Goal: Task Accomplishment & Management: Complete application form

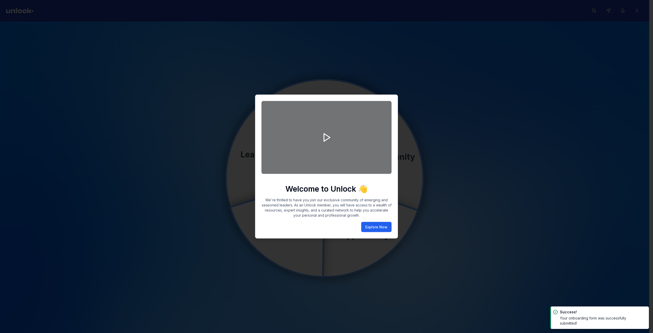
click at [385, 227] on button "Explore Now" at bounding box center [376, 227] width 30 height 10
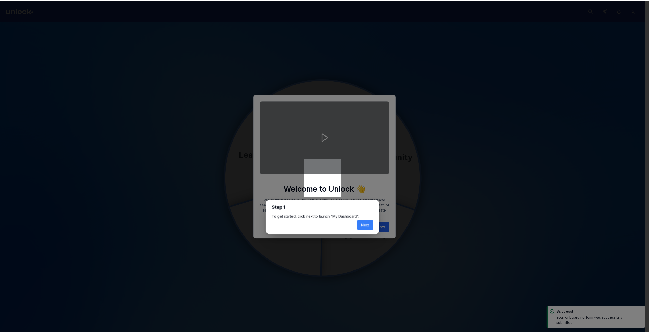
scroll to position [2, 0]
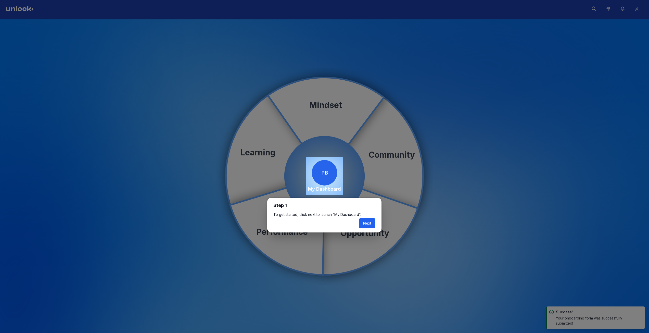
click at [370, 224] on button "Next" at bounding box center [367, 223] width 16 height 10
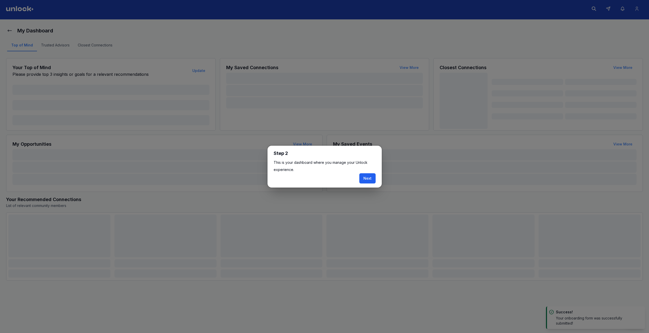
click at [368, 180] on button "Next" at bounding box center [367, 178] width 16 height 10
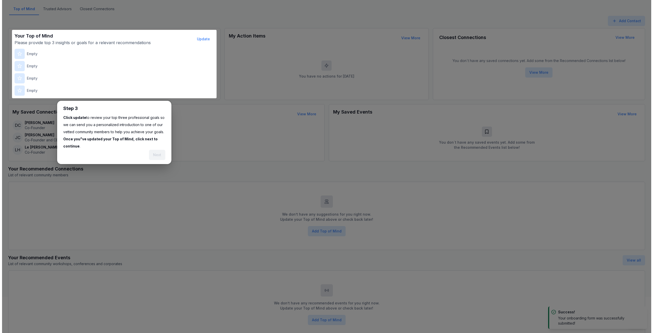
scroll to position [59, 0]
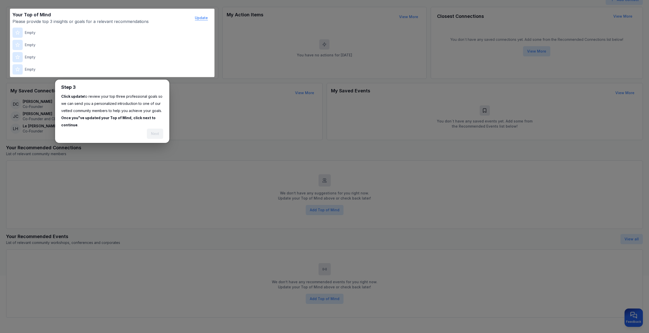
click at [204, 16] on button "Update" at bounding box center [201, 18] width 21 height 10
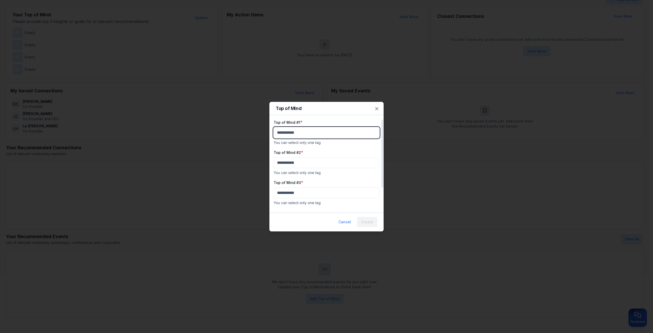
click at [315, 130] on body "My Dashboard Top of Mind Trusted Advisors Closest Connections Add Contact Your …" at bounding box center [324, 107] width 649 height 333
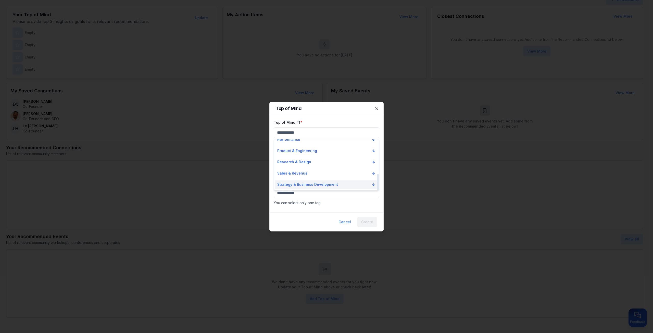
click at [310, 182] on button "Strategy & Business Development" at bounding box center [326, 184] width 103 height 9
click at [310, 184] on div "Strategy & Business Development" at bounding box center [308, 184] width 63 height 5
click at [308, 158] on div "Top of Mind #2 * You can select only one tag" at bounding box center [327, 163] width 106 height 26
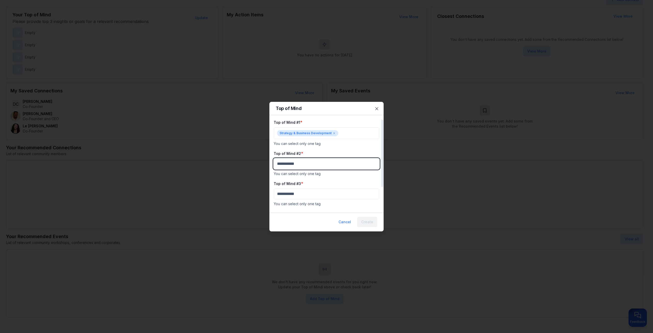
click at [310, 164] on body "My Dashboard Top of Mind Trusted Advisors Closest Connections Add Contact Your …" at bounding box center [324, 107] width 649 height 333
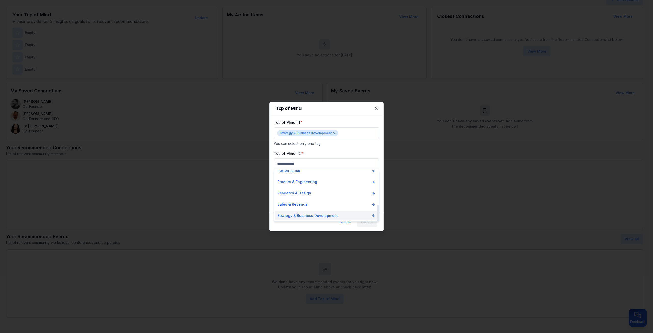
click at [312, 214] on p "Strategy & Business Development" at bounding box center [307, 215] width 61 height 5
click at [309, 207] on div "Mergers & Acquisitions" at bounding box center [299, 207] width 45 height 5
click at [311, 187] on div "Top of Mind #3 * You can select only one tag" at bounding box center [327, 194] width 106 height 26
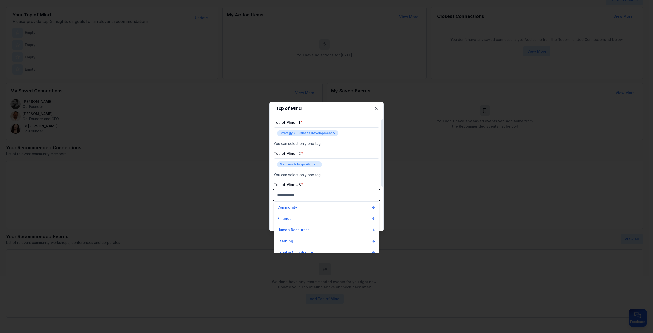
click at [313, 195] on body "My Dashboard Top of Mind Trusted Advisors Closest Connections Add Contact Your …" at bounding box center [324, 107] width 649 height 333
drag, startPoint x: 311, startPoint y: 246, endPoint x: 312, endPoint y: 242, distance: 4.3
click at [311, 245] on p "Strategy & Business Development" at bounding box center [307, 246] width 61 height 5
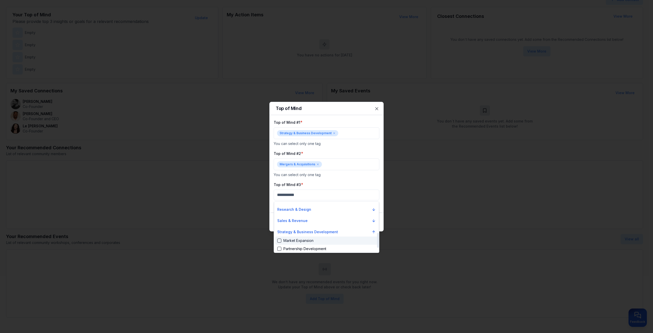
scroll to position [123, 0]
click at [313, 246] on div "Partnership Development" at bounding box center [301, 247] width 49 height 5
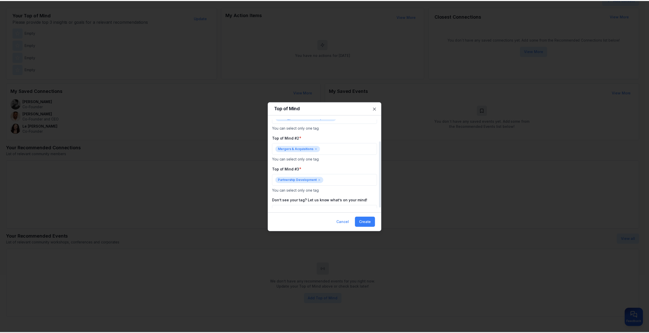
scroll to position [30, 0]
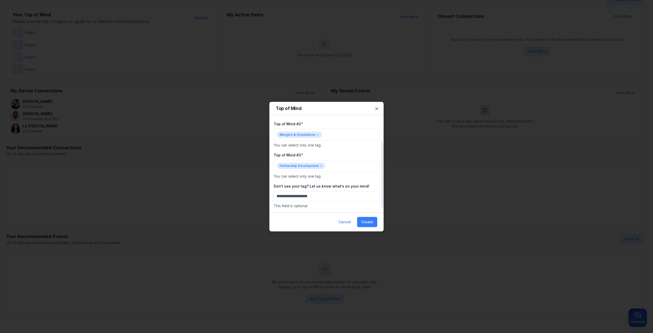
click at [319, 205] on p "This field is optional" at bounding box center [327, 205] width 106 height 5
drag, startPoint x: 315, startPoint y: 203, endPoint x: 310, endPoint y: 203, distance: 4.9
click at [314, 203] on p "This field is optional" at bounding box center [327, 205] width 106 height 5
click at [302, 196] on input "Don’t see your tag? Let us know what’s on your mind!" at bounding box center [327, 196] width 106 height 10
type input "***"
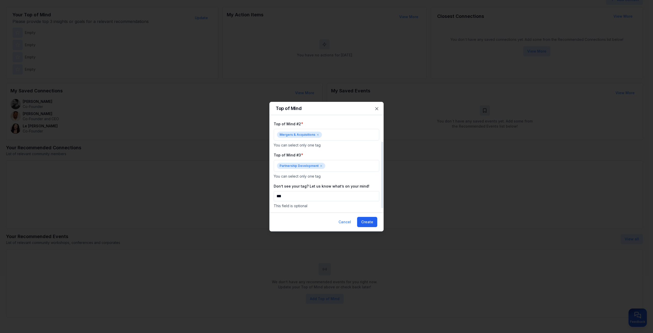
click at [364, 217] on button "Create" at bounding box center [367, 222] width 20 height 10
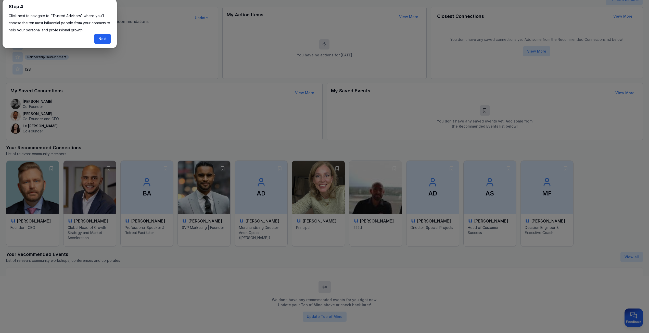
click at [99, 39] on button "Next" at bounding box center [102, 39] width 16 height 10
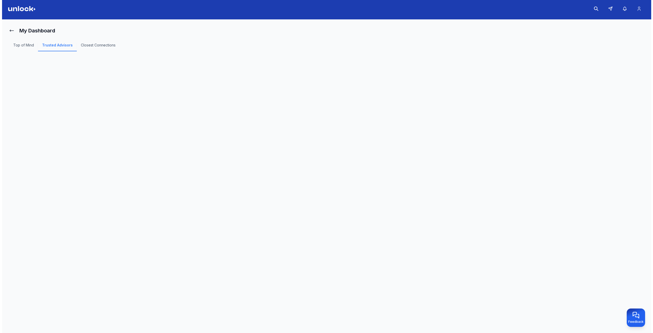
scroll to position [2, 0]
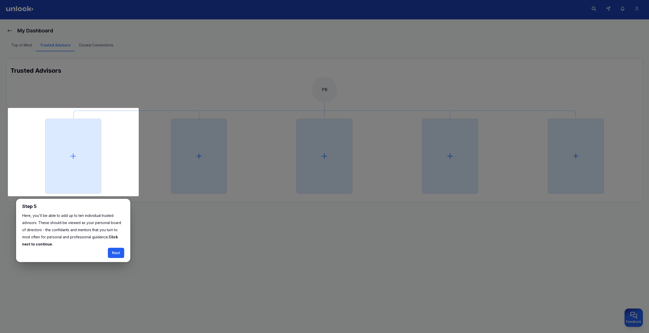
click at [118, 252] on button "Next" at bounding box center [116, 253] width 16 height 10
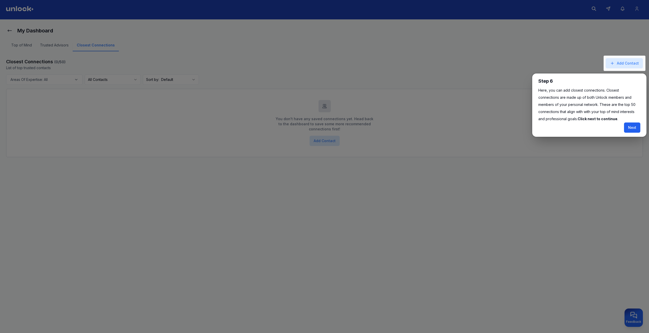
click at [630, 126] on button "Next" at bounding box center [632, 127] width 16 height 10
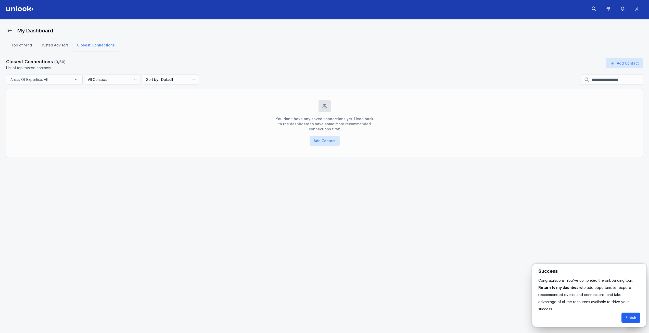
click at [632, 313] on button "Finish" at bounding box center [631, 318] width 19 height 10
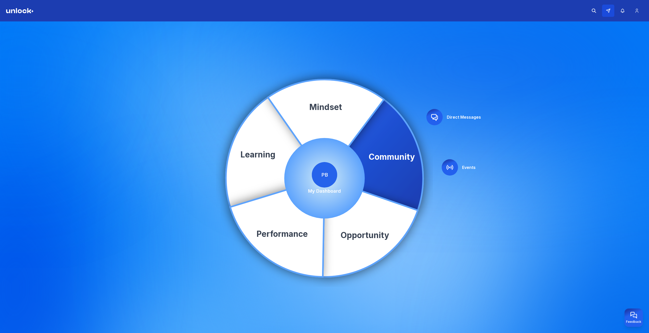
click at [613, 9] on button at bounding box center [608, 11] width 12 height 12
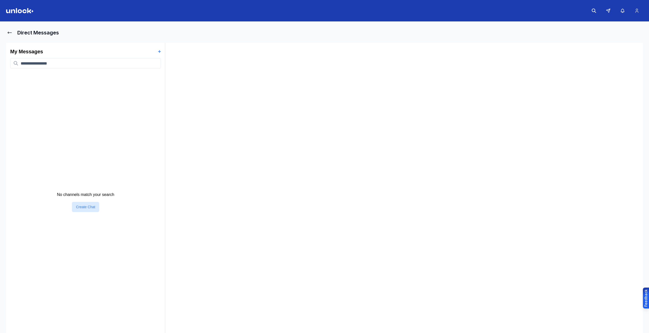
click at [241, 204] on div at bounding box center [404, 188] width 478 height 291
click at [82, 196] on p "No channels match your search" at bounding box center [85, 195] width 57 height 6
click at [85, 203] on button "Create Chat" at bounding box center [85, 207] width 27 height 10
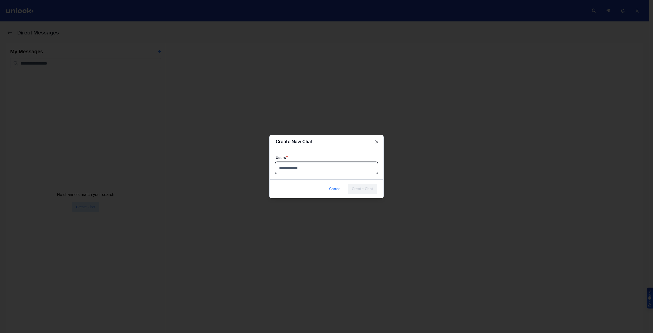
click at [278, 165] on body "Direct Messages My Messages + No channels match your search Create Chat Feedbac…" at bounding box center [324, 166] width 649 height 333
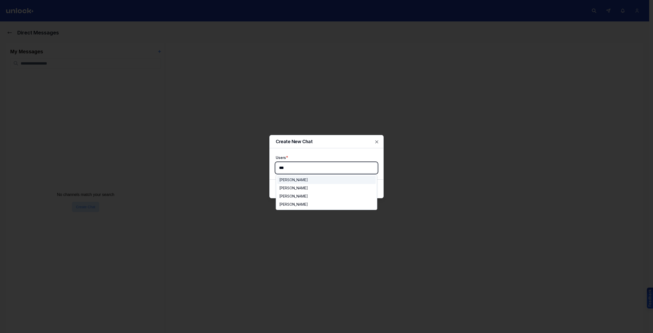
type input "****"
click at [295, 198] on div "Ivan P" at bounding box center [326, 196] width 98 height 8
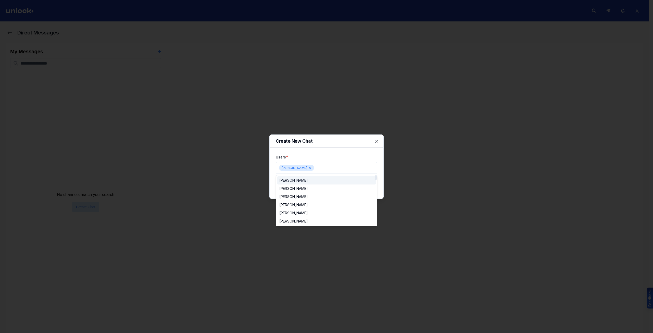
click at [322, 151] on div at bounding box center [326, 166] width 653 height 333
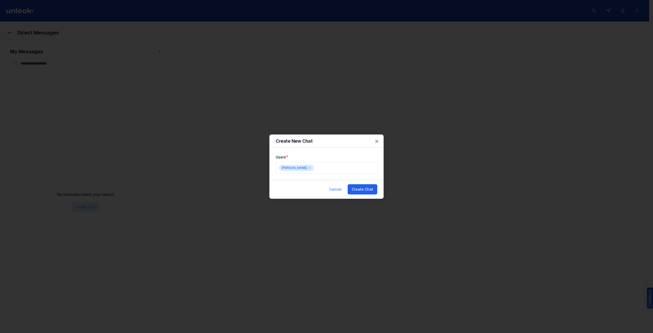
click at [361, 187] on button "Create Chat" at bounding box center [363, 189] width 30 height 10
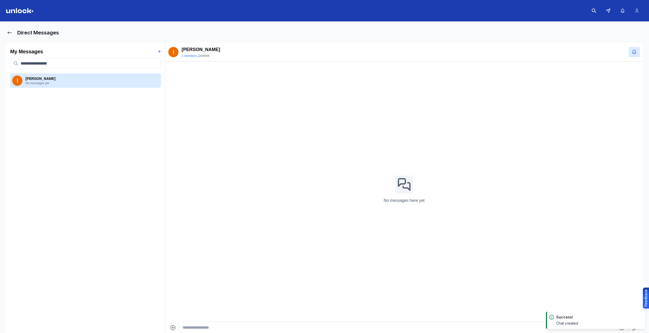
click at [183, 330] on textarea "Type your message" at bounding box center [400, 327] width 434 height 6
click at [172, 327] on icon "Attach files" at bounding box center [173, 327] width 6 height 6
click at [0, 0] on input "Attach files" at bounding box center [0, 0] width 0 height 0
click at [640, 314] on button "Notifications (F8)" at bounding box center [640, 317] width 6 height 6
click at [636, 318] on icon "Send" at bounding box center [636, 316] width 7 height 7
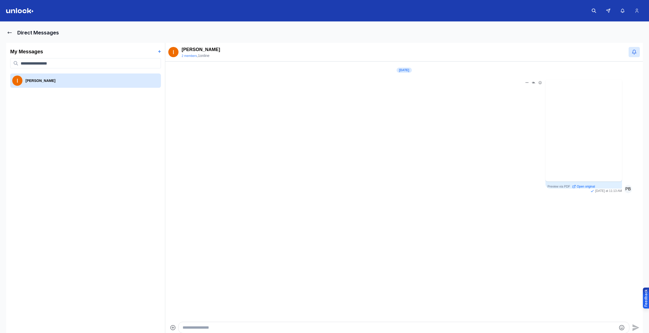
click at [578, 138] on div "button" at bounding box center [584, 130] width 77 height 102
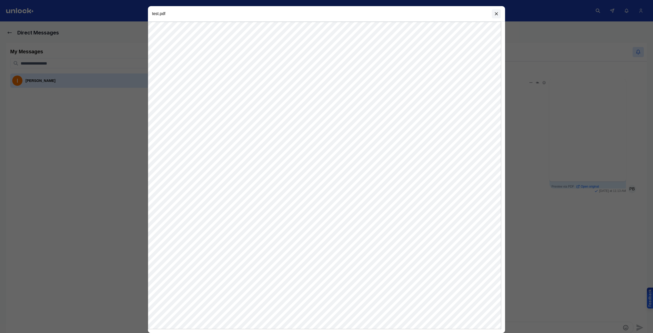
click at [495, 12] on icon "Close preview" at bounding box center [496, 13] width 5 height 5
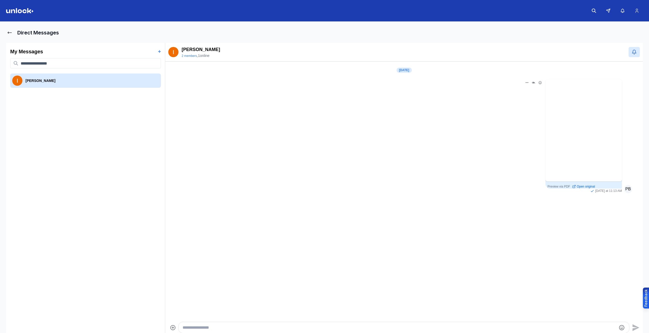
click at [173, 329] on icon "Attach files" at bounding box center [173, 327] width 6 height 6
click at [0, 0] on input "Attach files" at bounding box center [0, 0] width 0 height 0
click at [633, 316] on icon "Send" at bounding box center [636, 316] width 7 height 7
click at [565, 221] on div "button" at bounding box center [584, 217] width 77 height 43
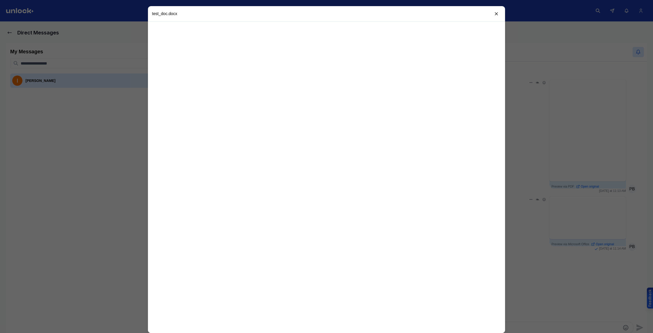
click at [535, 188] on div "test_doc.docx" at bounding box center [326, 166] width 653 height 333
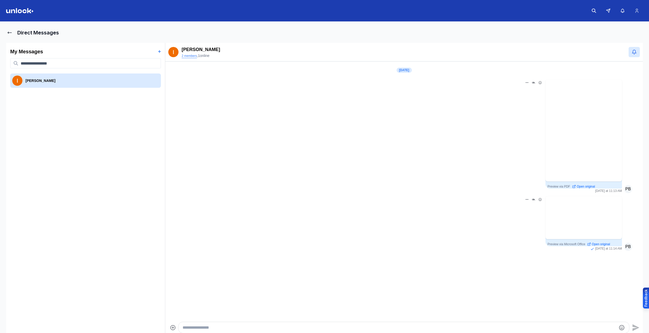
click at [190, 56] on button "2 members" at bounding box center [189, 56] width 15 height 4
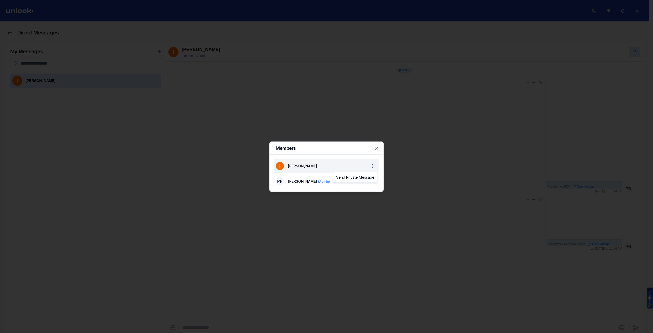
click at [376, 165] on body "Direct Messages My Messages + Ivan P Ivan P 2 members , 1 online Today P Previe…" at bounding box center [324, 166] width 649 height 333
click at [366, 177] on div "Send Private Message" at bounding box center [355, 177] width 42 height 8
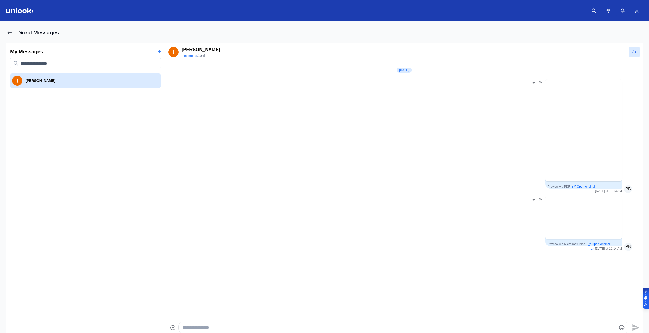
click at [195, 53] on p "Ivan P" at bounding box center [201, 49] width 39 height 7
drag, startPoint x: 191, startPoint y: 48, endPoint x: 181, endPoint y: 47, distance: 10.0
click at [190, 48] on p "Ivan P" at bounding box center [201, 49] width 39 height 7
drag, startPoint x: 181, startPoint y: 47, endPoint x: 194, endPoint y: 49, distance: 13.4
click at [194, 49] on div "Ivan P 2 members , 1 online" at bounding box center [194, 52] width 52 height 12
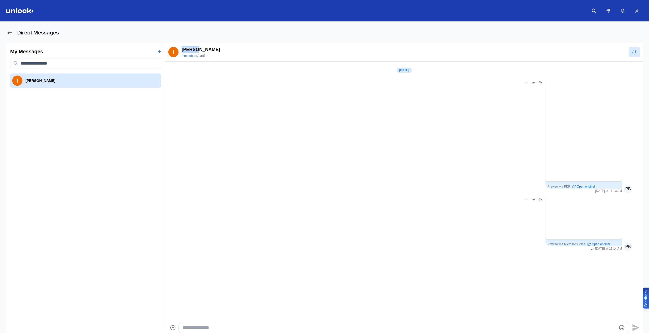
click at [194, 49] on p "Ivan P" at bounding box center [201, 49] width 39 height 7
drag, startPoint x: 194, startPoint y: 49, endPoint x: 182, endPoint y: 49, distance: 12.0
click at [182, 49] on p "Ivan P" at bounding box center [201, 49] width 39 height 7
drag, startPoint x: 183, startPoint y: 49, endPoint x: 186, endPoint y: 49, distance: 3.6
click at [183, 49] on p "Ivan P" at bounding box center [201, 49] width 39 height 7
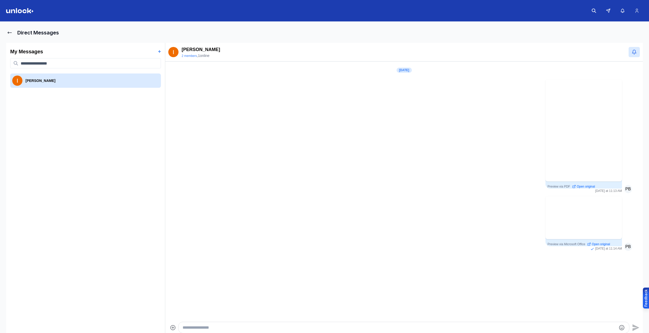
click at [18, 10] on img at bounding box center [20, 10] width 28 height 5
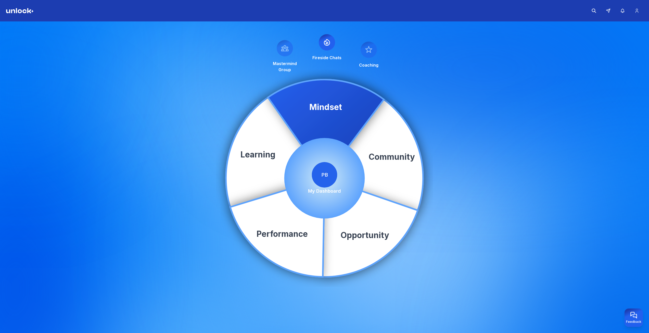
click at [332, 173] on span "PB" at bounding box center [325, 175] width 26 height 26
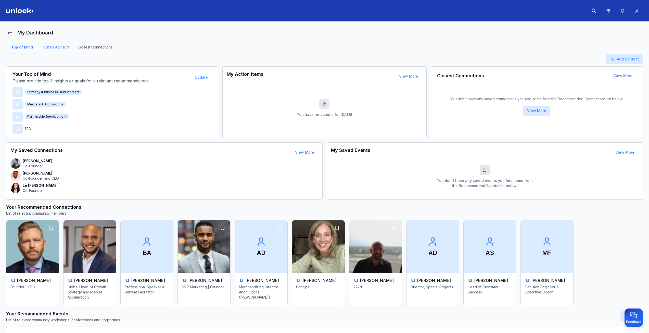
click at [58, 45] on link "Trusted Advisors" at bounding box center [55, 49] width 37 height 9
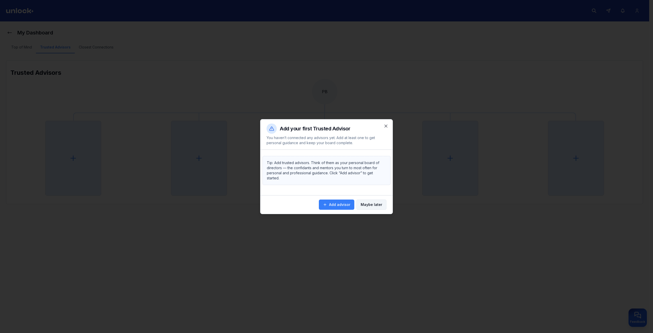
click at [379, 207] on button "Maybe later" at bounding box center [371, 204] width 30 height 10
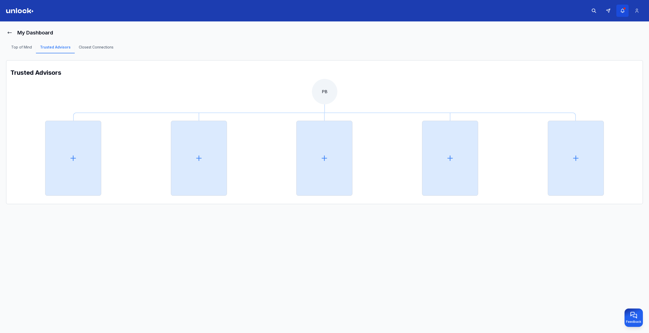
click at [627, 10] on button "button" at bounding box center [623, 11] width 12 height 12
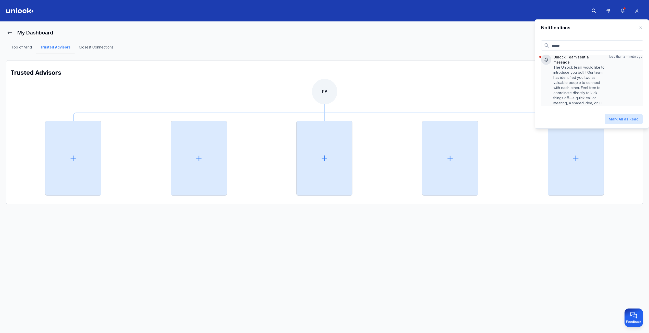
click at [570, 65] on p "The Unlock team would like to introduce you both! Our team has identified you t…" at bounding box center [580, 85] width 52 height 41
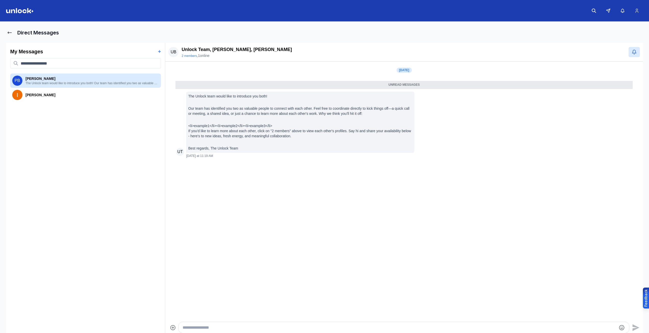
click at [26, 12] on img at bounding box center [20, 10] width 28 height 5
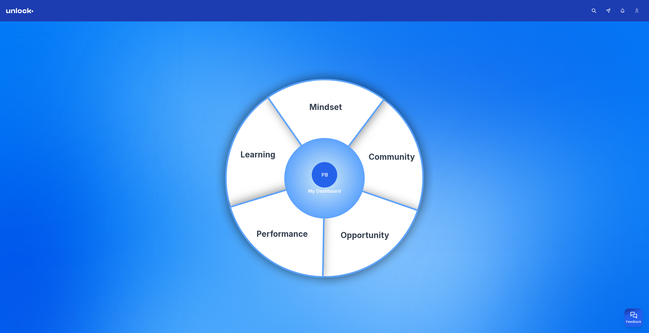
click at [486, 33] on div "Community Learning Opportunity Performance Mindset PB My Dashboard" at bounding box center [324, 178] width 649 height 314
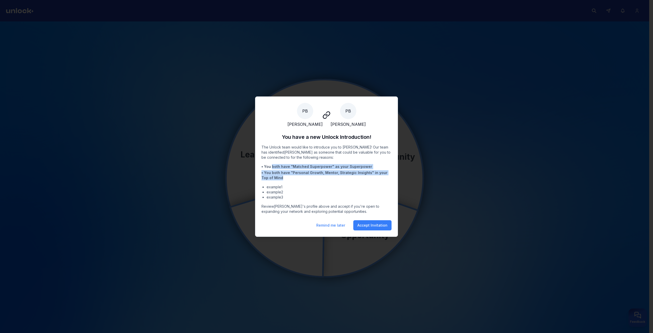
drag, startPoint x: 272, startPoint y: 169, endPoint x: 297, endPoint y: 181, distance: 27.4
click at [298, 180] on ul "• You both have " Matched Superpower " as your Superpower • You both have " Per…" at bounding box center [326, 172] width 130 height 16
click at [342, 227] on button "Remind me later" at bounding box center [330, 225] width 37 height 10
click at [333, 229] on button "Remind me later" at bounding box center [330, 225] width 37 height 10
click at [373, 230] on button "Accept Invitation" at bounding box center [372, 225] width 38 height 10
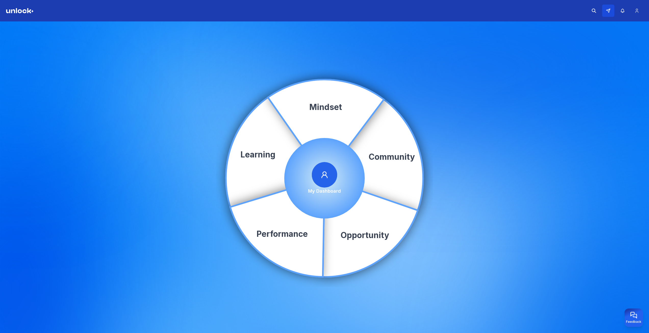
click at [606, 12] on icon at bounding box center [608, 10] width 5 height 5
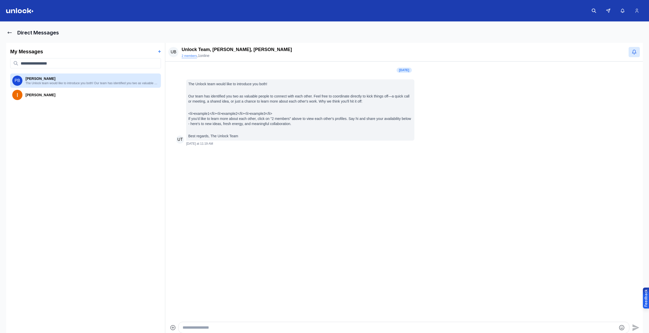
click at [187, 57] on button "2 members" at bounding box center [189, 56] width 15 height 4
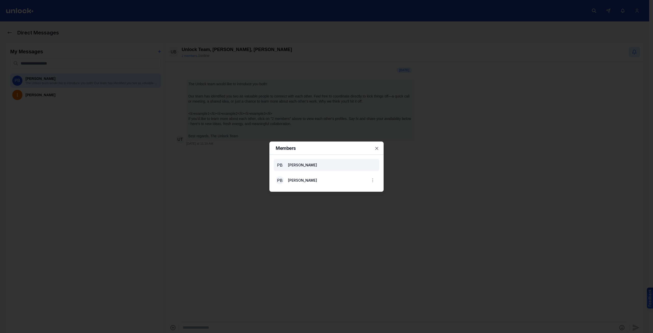
click at [375, 163] on li "PB Penelope Branch" at bounding box center [327, 165] width 106 height 12
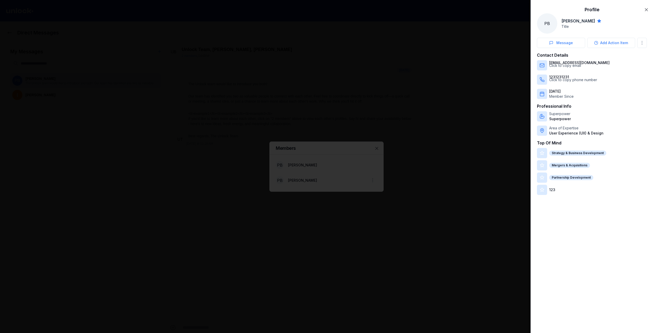
click at [304, 164] on div at bounding box center [326, 166] width 653 height 333
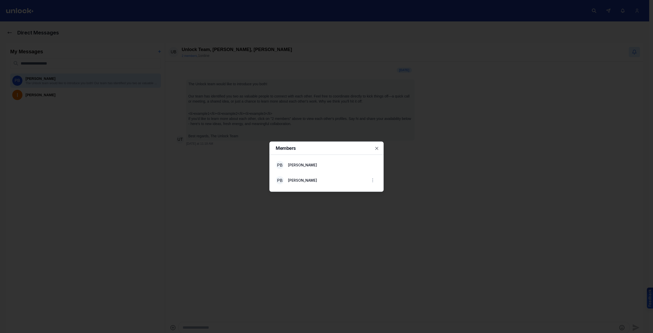
click at [304, 164] on span "Penelope Branch" at bounding box center [302, 165] width 29 height 4
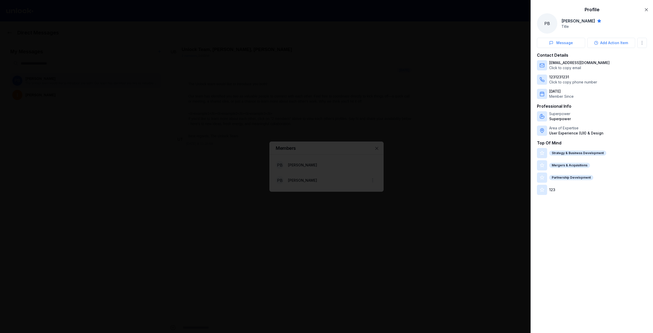
drag, startPoint x: 344, startPoint y: 166, endPoint x: 328, endPoint y: 173, distance: 17.4
click at [344, 166] on div at bounding box center [326, 166] width 653 height 333
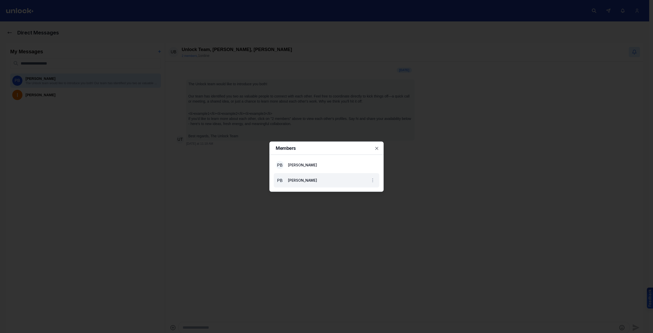
click at [311, 180] on span "Penelope Branch" at bounding box center [302, 180] width 29 height 4
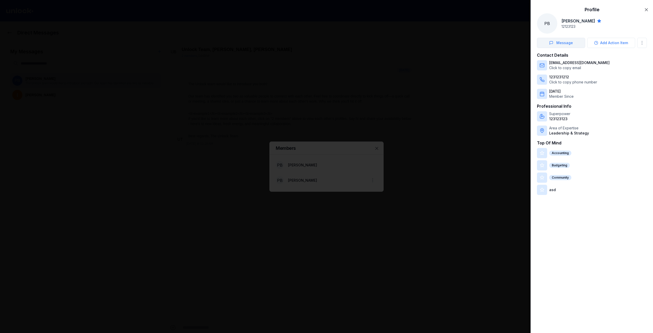
click at [553, 45] on button "Message" at bounding box center [561, 43] width 48 height 10
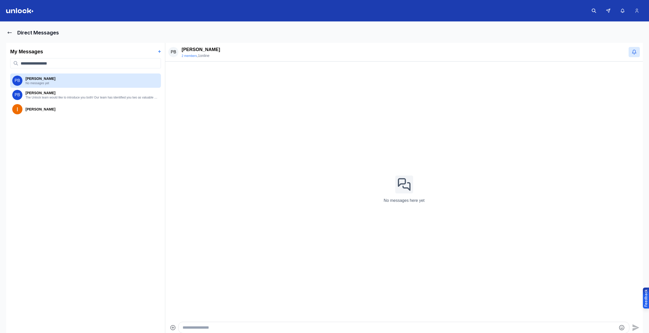
click at [60, 151] on div "My Messages + PB Penelope Branch No messages yet PB Penelope Branch The Unlock …" at bounding box center [85, 188] width 159 height 291
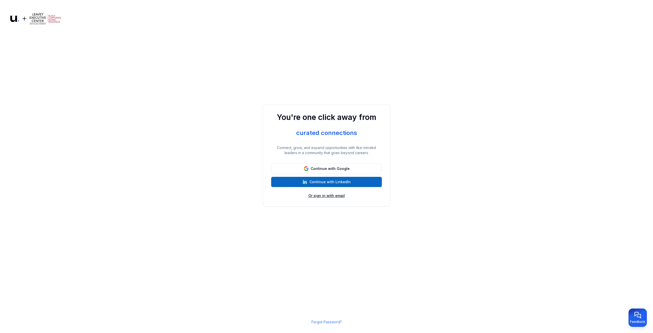
click at [334, 194] on button "Or sign in with email" at bounding box center [326, 195] width 36 height 5
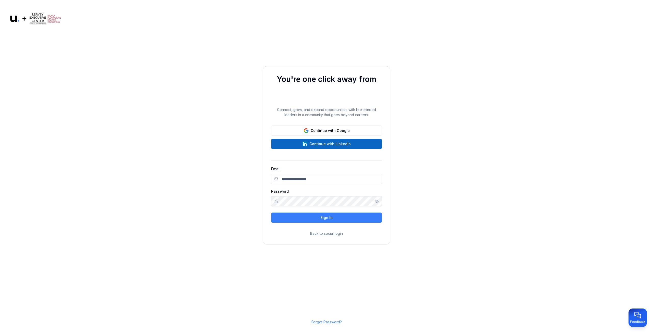
click at [320, 180] on input "Email" at bounding box center [326, 179] width 111 height 10
click at [299, 178] on input "Email" at bounding box center [326, 179] width 111 height 10
paste input "**********"
type input "**********"
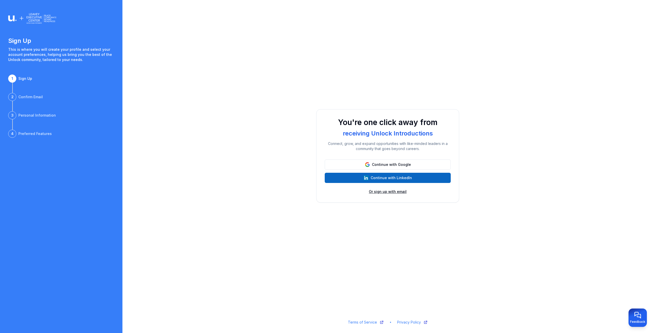
click at [386, 189] on button "Or sign up with email" at bounding box center [388, 191] width 38 height 5
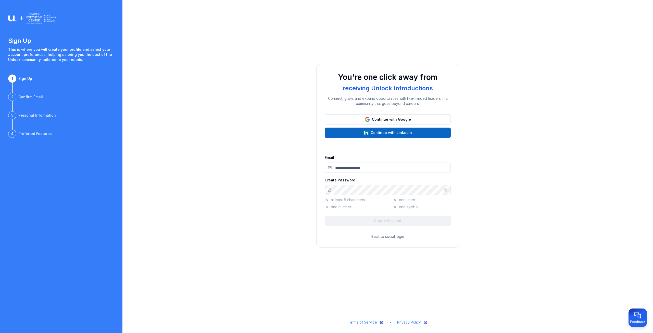
click at [369, 163] on input "Email" at bounding box center [388, 168] width 126 height 10
paste input "**********"
type input "**********"
click at [0, 333] on nordpass-autofill-portal at bounding box center [0, 333] width 0 height 0
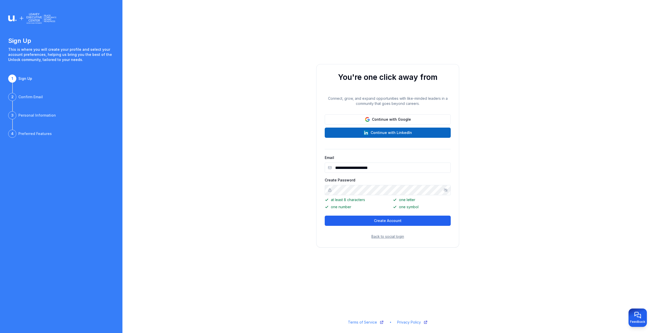
click at [375, 218] on button "Create Account" at bounding box center [388, 221] width 126 height 10
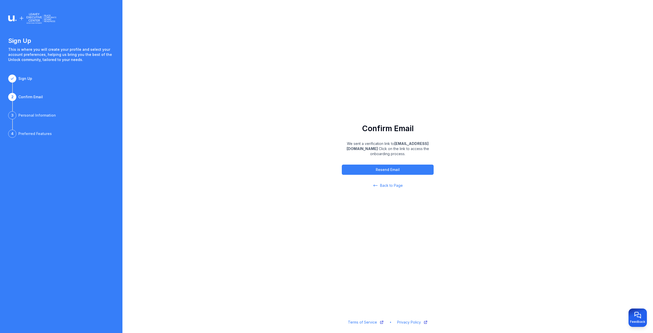
click at [0, 333] on nordpass-portal at bounding box center [0, 333] width 0 height 0
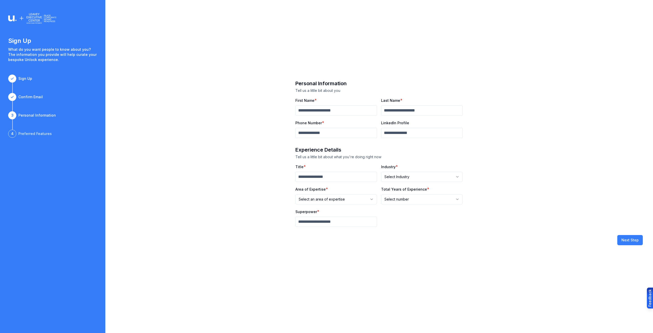
click at [316, 112] on input "First Name" at bounding box center [336, 110] width 82 height 10
type input "********"
click at [401, 109] on input "Last Name" at bounding box center [422, 110] width 82 height 10
type input "******"
click at [330, 133] on input "**********" at bounding box center [336, 133] width 82 height 10
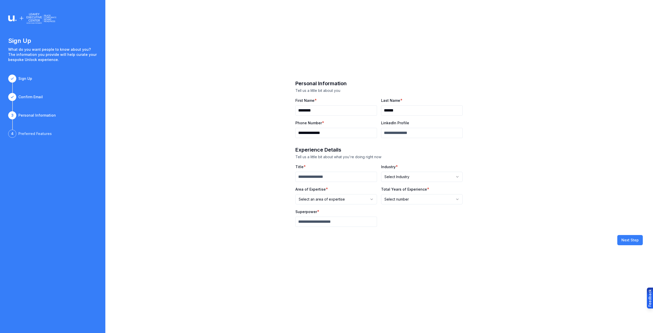
type input "**********"
click at [316, 177] on input "Title" at bounding box center [336, 177] width 82 height 10
type input "*****"
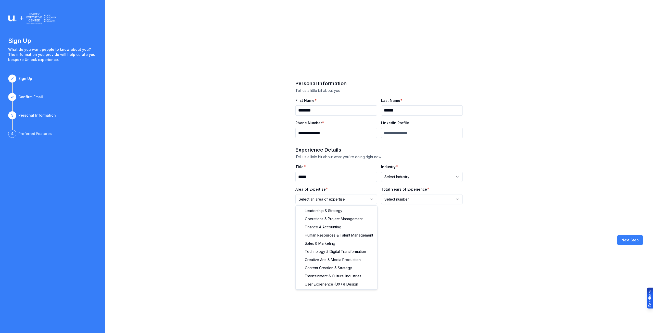
click at [331, 201] on html "**********" at bounding box center [326, 166] width 653 height 333
drag, startPoint x: 322, startPoint y: 213, endPoint x: 356, endPoint y: 202, distance: 35.1
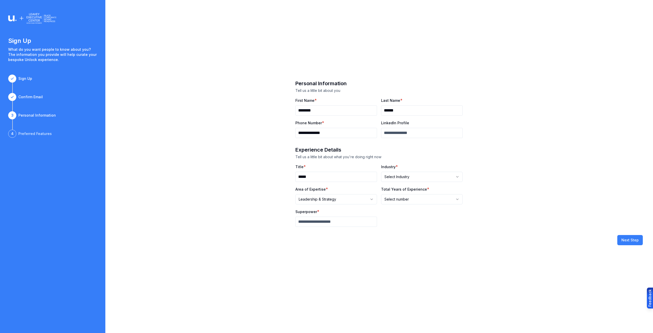
click at [395, 198] on html "**********" at bounding box center [326, 166] width 653 height 333
click at [406, 175] on html "**********" at bounding box center [326, 166] width 653 height 333
click at [333, 224] on input "Superpower" at bounding box center [336, 222] width 82 height 10
type input "**********"
click at [625, 241] on button "Next Step" at bounding box center [630, 240] width 26 height 10
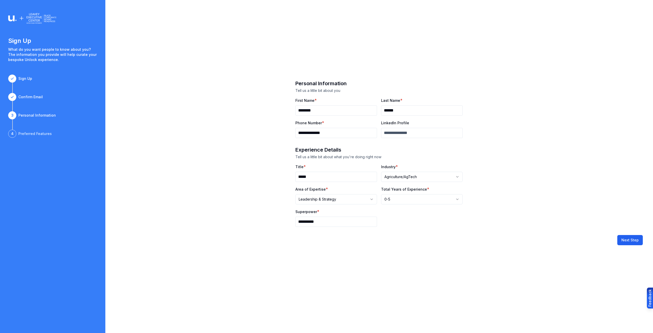
select select
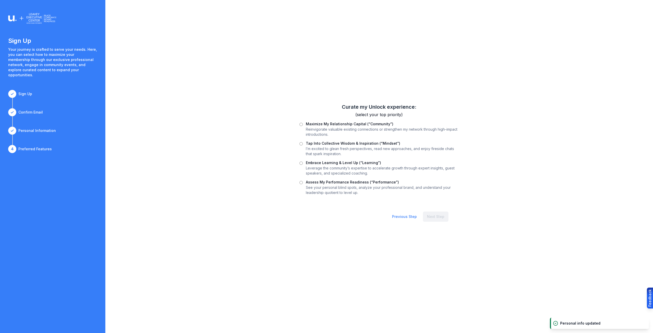
click at [320, 187] on p "See your personal blind spots, analyze your professional brand, and understand …" at bounding box center [382, 190] width 153 height 10
click at [318, 182] on label "Assess My Performance Readiness (“Performance”)" at bounding box center [352, 182] width 93 height 4
click at [433, 211] on div "Previous Step Next Step" at bounding box center [378, 216] width 159 height 27
click at [437, 214] on button "Next Step" at bounding box center [436, 216] width 26 height 10
